Goal: Complete application form

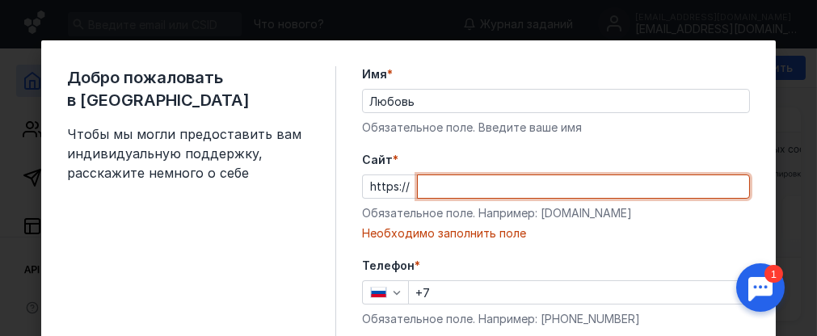
paste input "[DOMAIN_NAME][URL]"
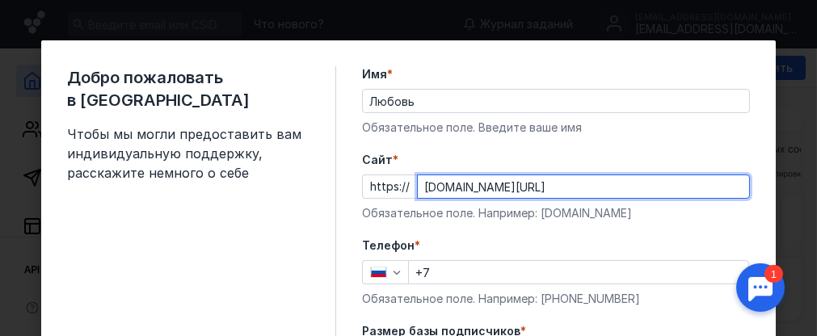
type input "[DOMAIN_NAME][URL]"
click at [430, 275] on input "+7" at bounding box center [578, 272] width 339 height 23
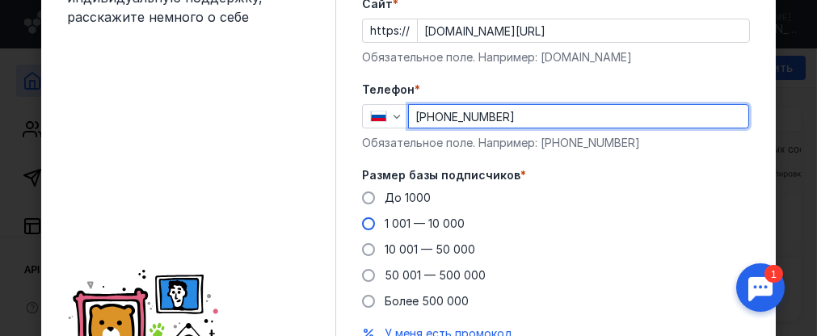
scroll to position [162, 0]
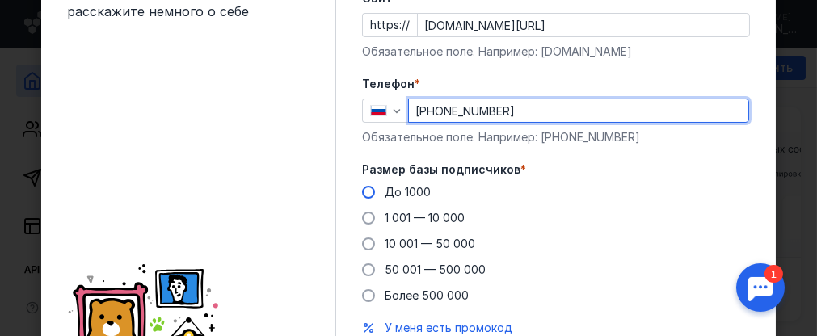
type input "[PHONE_NUMBER]"
click at [364, 189] on span at bounding box center [368, 192] width 13 height 13
click at [0, 0] on input "До 1000" at bounding box center [0, 0] width 0 height 0
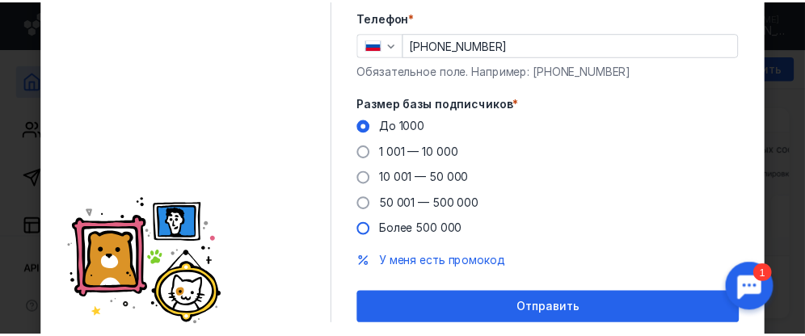
scroll to position [282, 0]
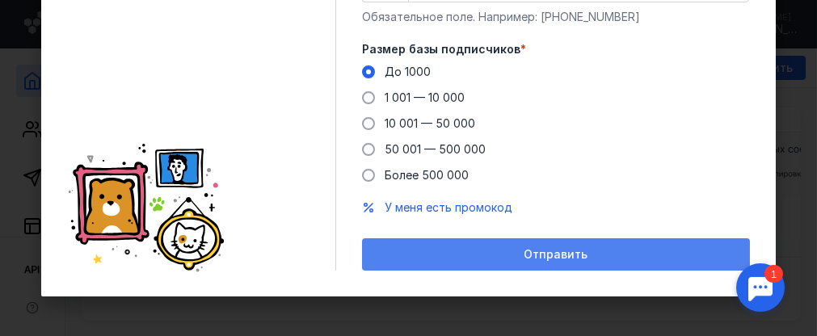
click at [481, 251] on div "Отправить" at bounding box center [556, 255] width 372 height 14
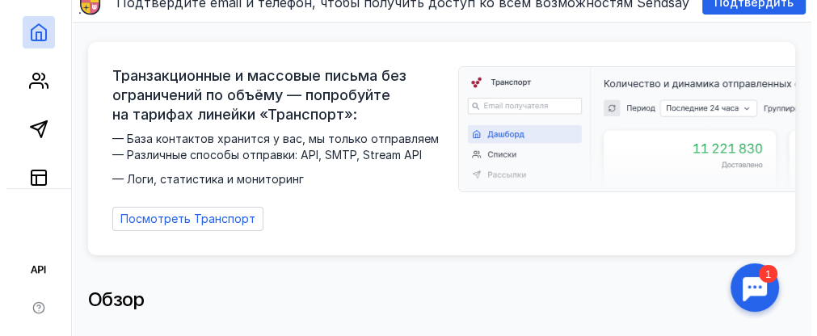
scroll to position [0, 0]
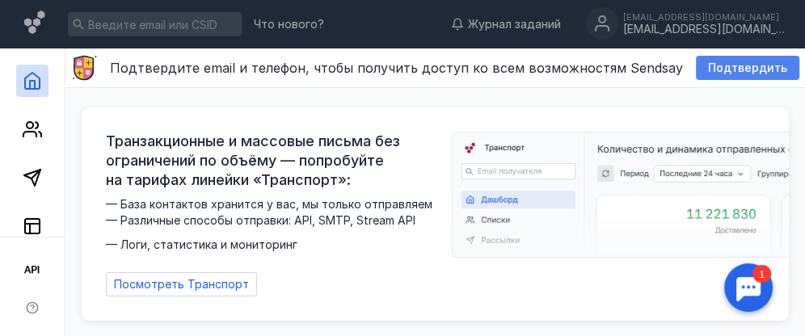
click at [721, 66] on span "Подтвердить" at bounding box center [747, 68] width 79 height 14
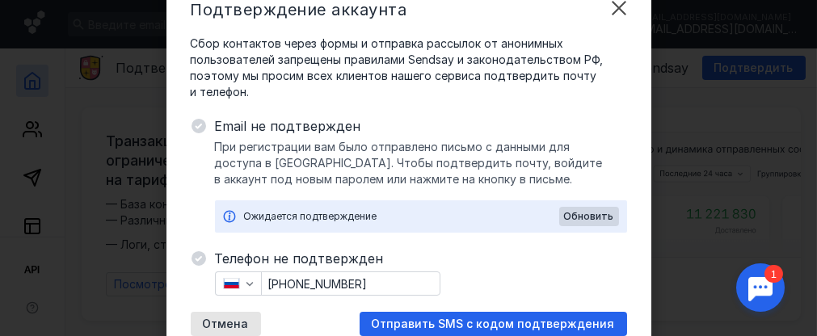
scroll to position [81, 0]
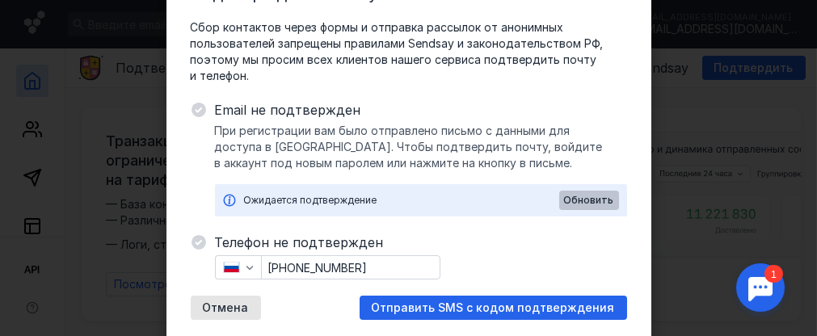
click at [585, 204] on span "Обновить" at bounding box center [589, 200] width 50 height 11
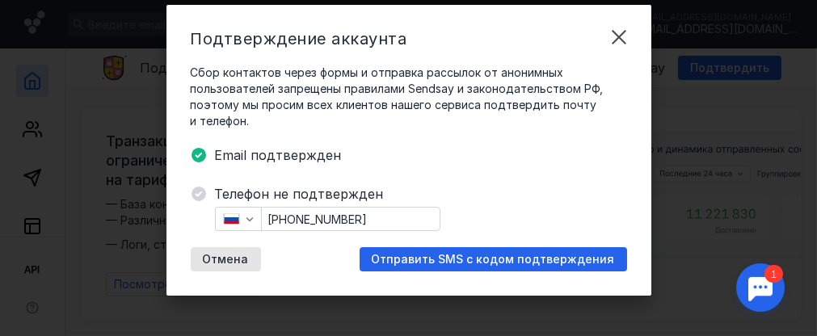
scroll to position [36, 0]
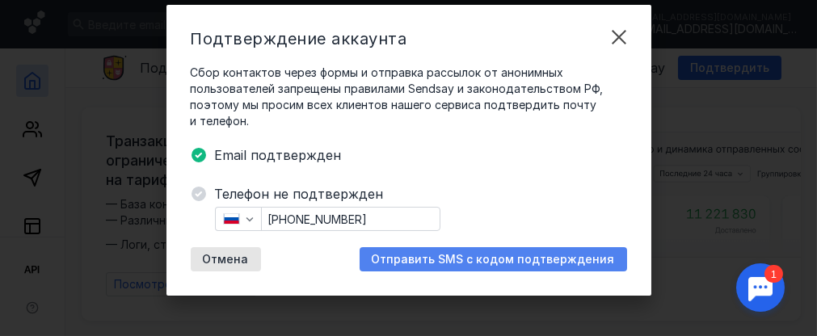
click at [444, 264] on span "Отправить SMS с кодом подтверждения" at bounding box center [493, 260] width 243 height 14
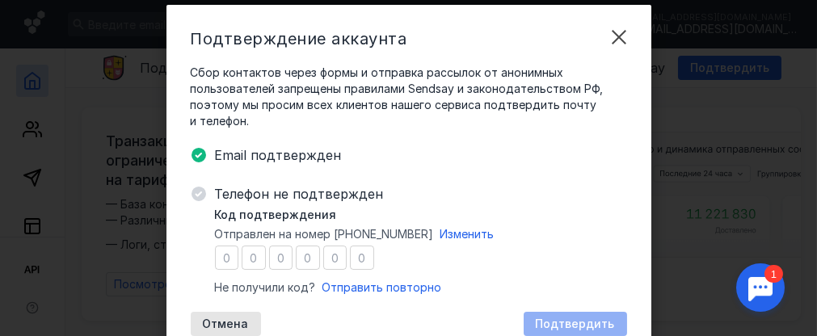
type input "0"
type input "9"
type input "4"
type input "5"
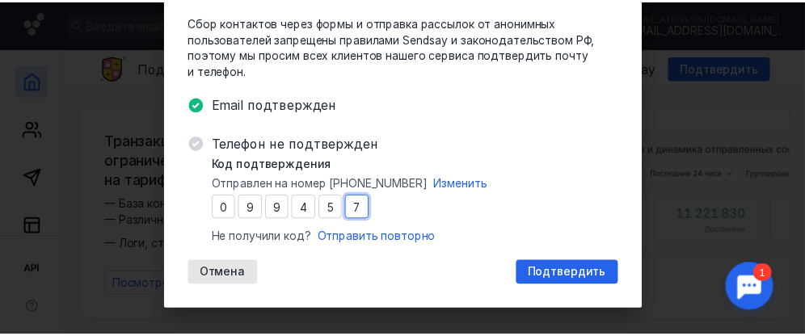
scroll to position [100, 0]
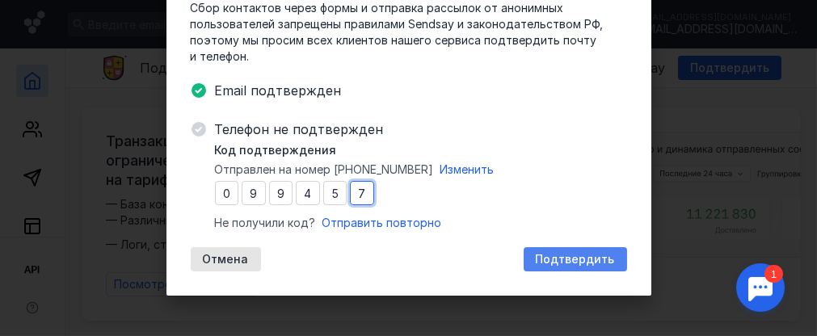
type input "7"
click at [564, 254] on span "Подтвердить" at bounding box center [575, 260] width 79 height 14
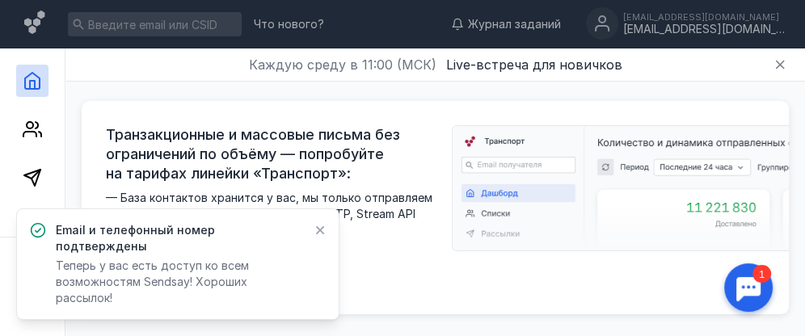
click at [321, 235] on icon at bounding box center [320, 230] width 9 height 9
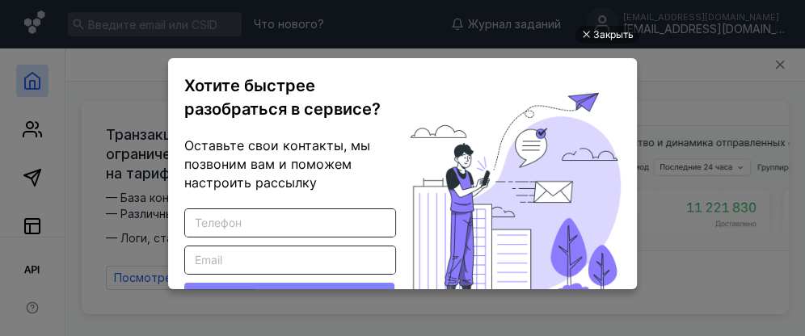
scroll to position [0, 0]
click at [603, 33] on div "Закрыть" at bounding box center [613, 35] width 40 height 18
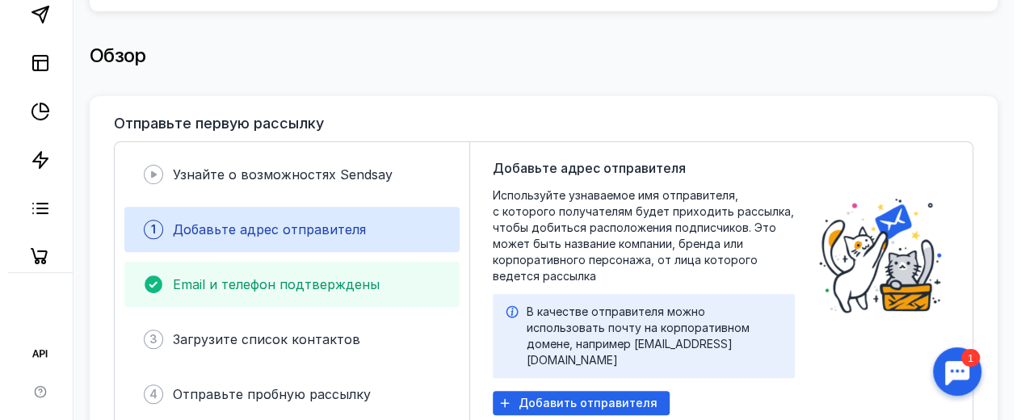
scroll to position [404, 0]
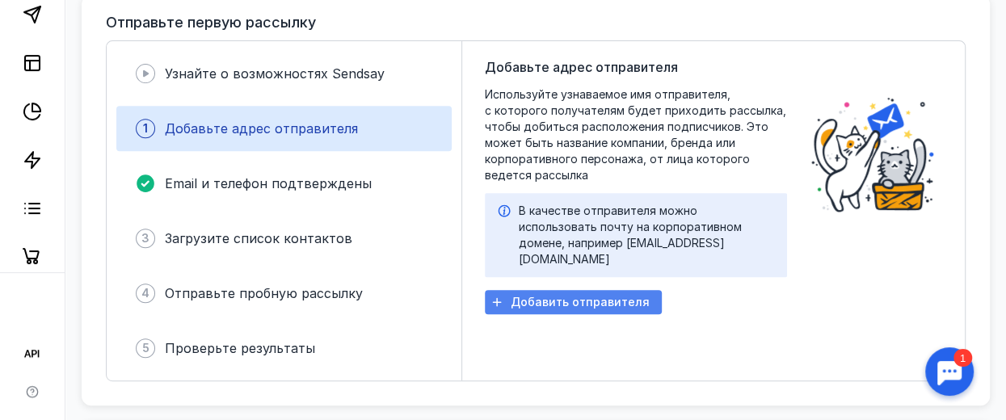
click at [554, 296] on span "Добавить отправителя" at bounding box center [580, 303] width 139 height 14
